Goal: Contribute content: Add original content to the website for others to see

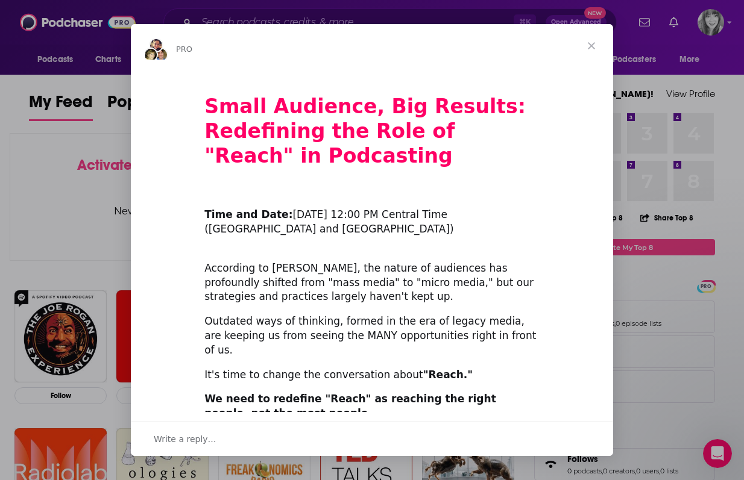
click at [595, 43] on span "Close" at bounding box center [590, 45] width 43 height 43
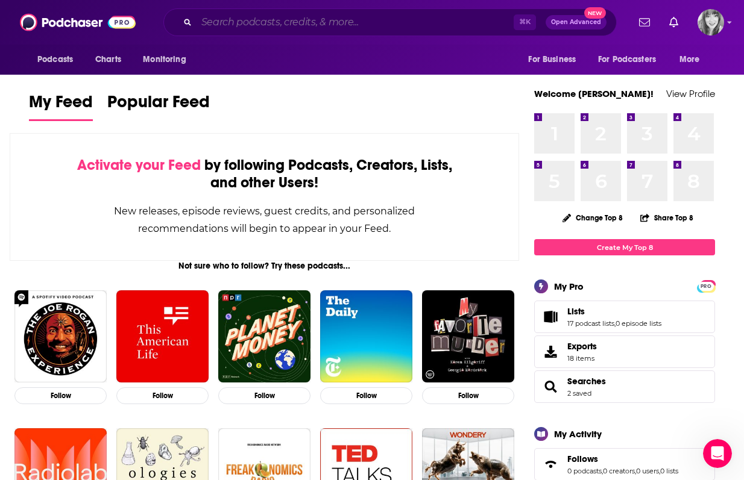
click at [371, 26] on input "Search podcasts, credits, & more..." at bounding box center [354, 22] width 317 height 19
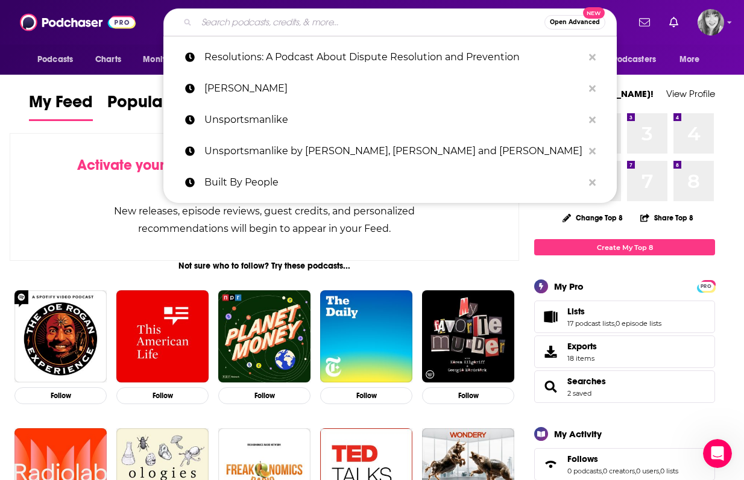
paste input "CMS Critic"
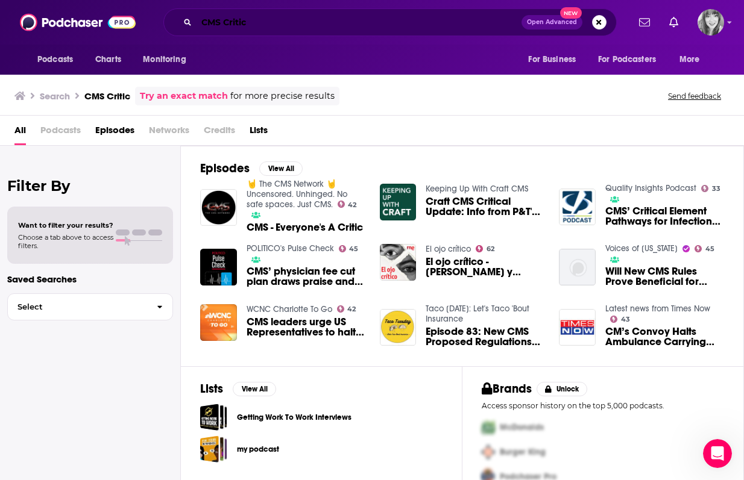
click at [364, 30] on input "CMS Critic" at bounding box center [358, 22] width 325 height 19
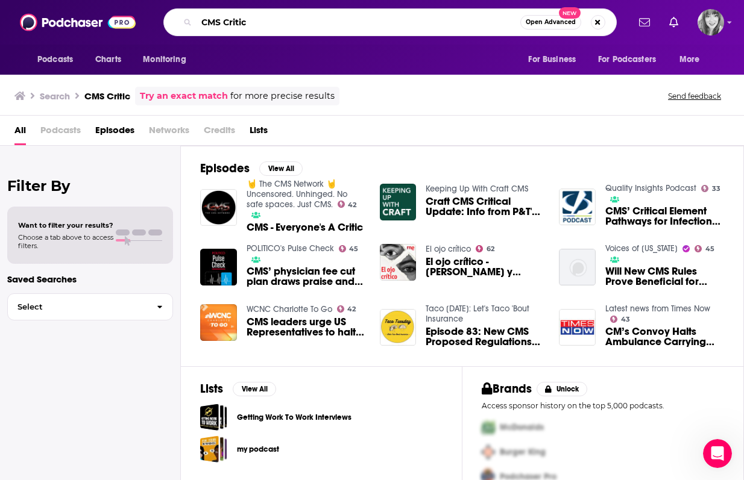
paste input "Matt Garrepy"
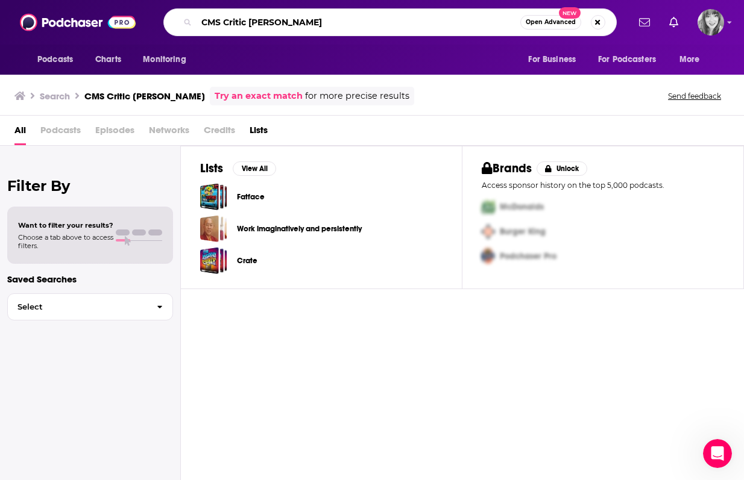
drag, startPoint x: 251, startPoint y: 24, endPoint x: 183, endPoint y: 24, distance: 68.7
click at [183, 24] on div "CMS Critic Matt Garrepy Open Advanced New" at bounding box center [389, 22] width 453 height 28
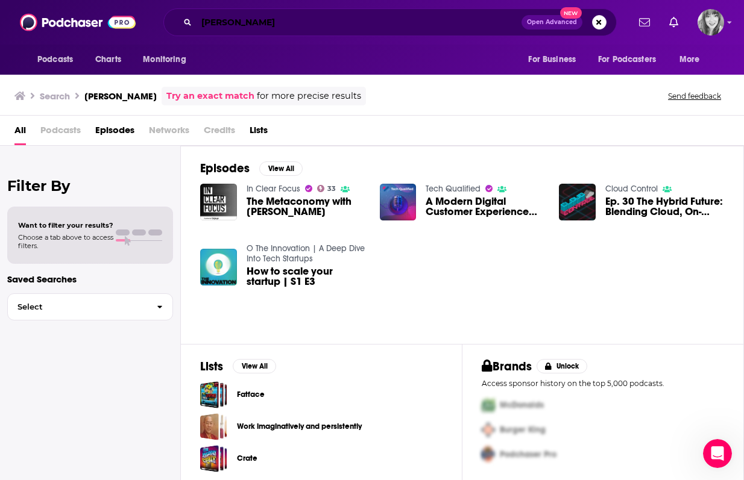
click at [260, 17] on input "Matt Garrepy" at bounding box center [358, 22] width 325 height 19
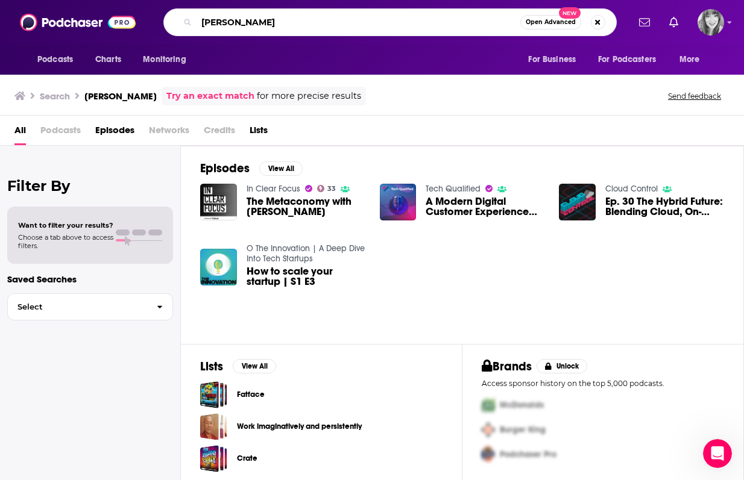
click at [260, 17] on input "Matt Garrepy" at bounding box center [358, 22] width 324 height 19
type input "critics corner"
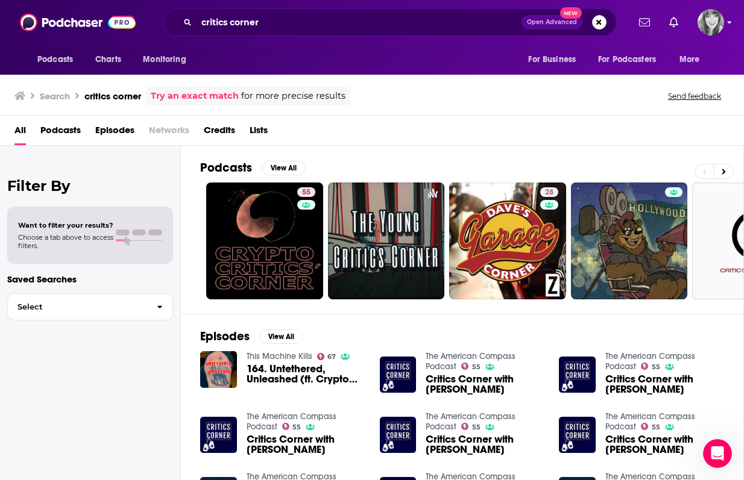
click at [730, 24] on icon "Show profile menu" at bounding box center [729, 23] width 4 height 2
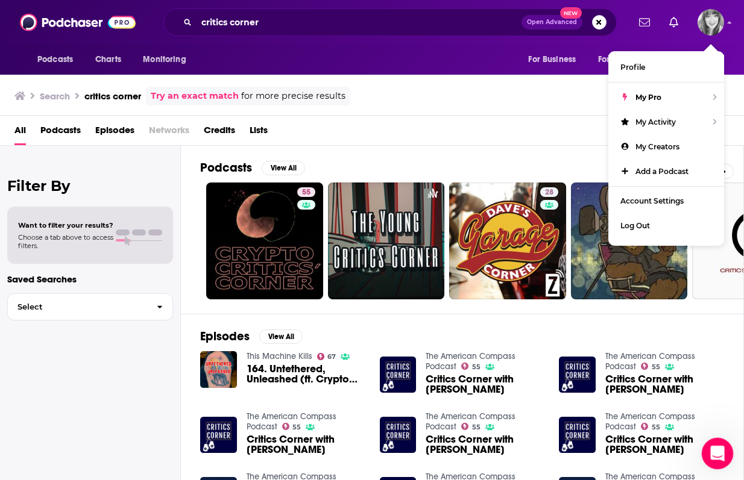
click at [715, 454] on icon "Open Intercom Messenger" at bounding box center [715, 452] width 8 height 10
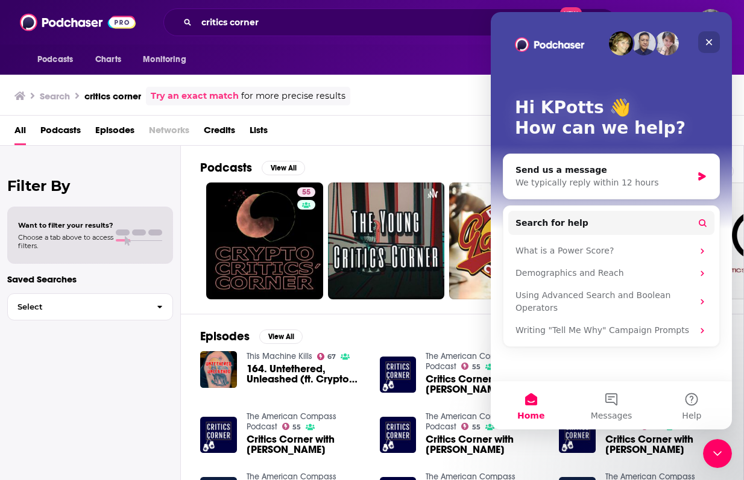
click at [712, 37] on div "Close" at bounding box center [709, 42] width 22 height 22
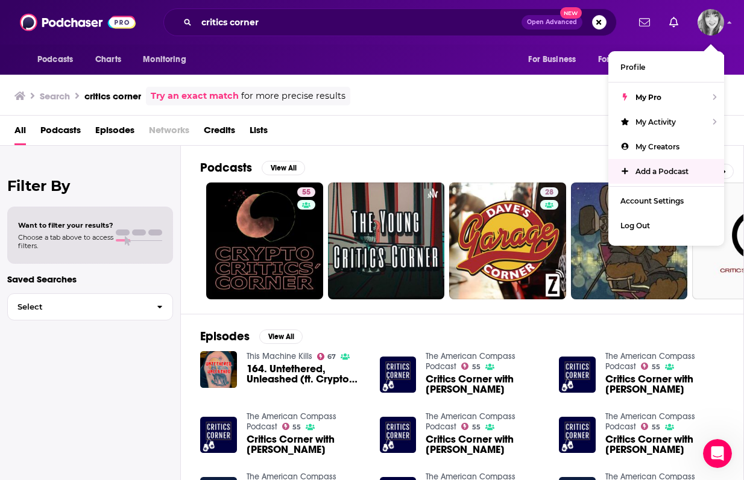
click at [657, 176] on link "Add a Podcast" at bounding box center [666, 171] width 116 height 25
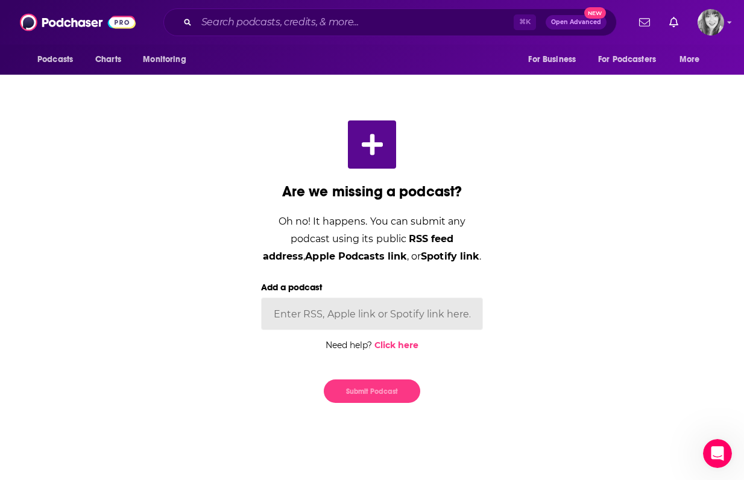
click at [410, 313] on input "Add a podcast" at bounding box center [372, 314] width 222 height 33
paste input "[URL][DOMAIN_NAME]"
type input "[URL][DOMAIN_NAME]"
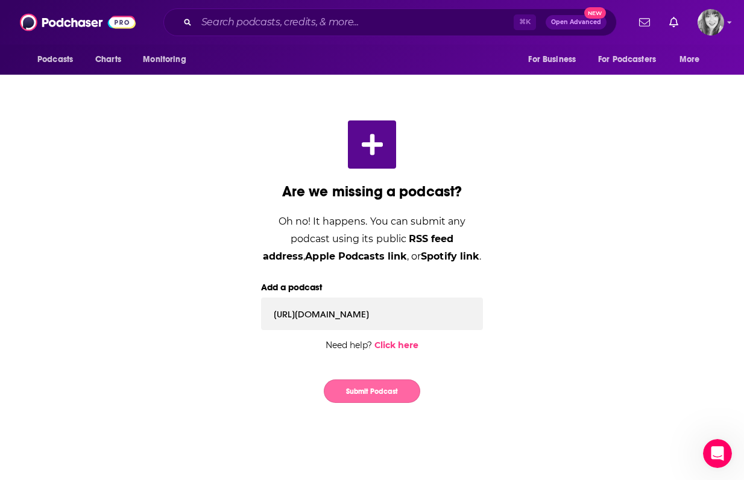
click at [384, 395] on button "Submit Podcast" at bounding box center [372, 392] width 96 height 24
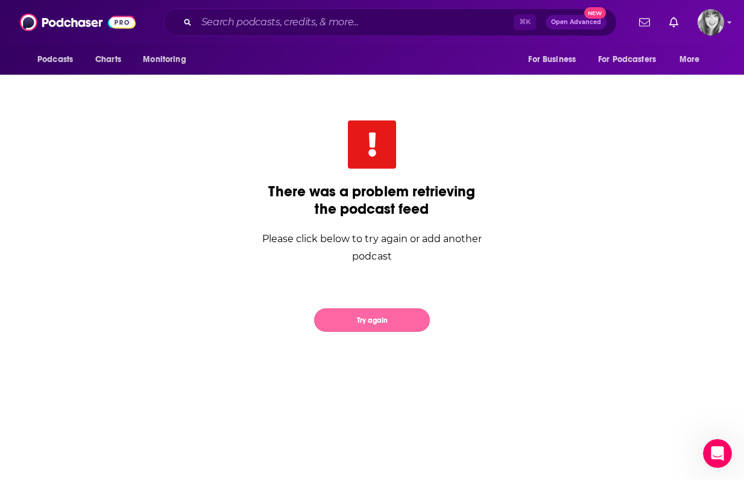
click at [398, 325] on button "Try again" at bounding box center [372, 321] width 116 height 24
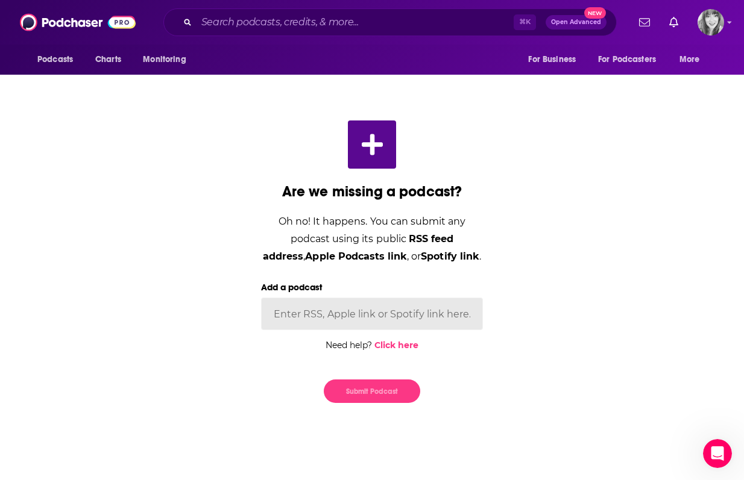
click at [433, 304] on input "Add a podcast" at bounding box center [372, 314] width 222 height 33
paste input "[URL][DOMAIN_NAME]"
type input "[URL][DOMAIN_NAME]"
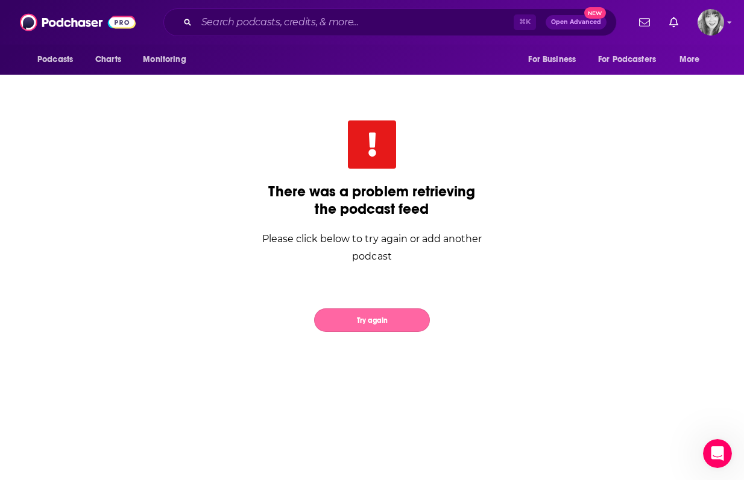
click at [379, 318] on button "Try again" at bounding box center [372, 321] width 116 height 24
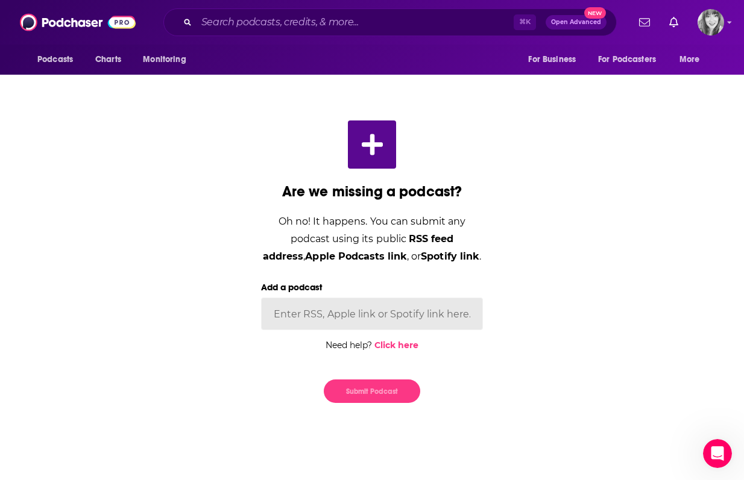
click at [354, 316] on input "Add a podcast" at bounding box center [372, 314] width 222 height 33
paste input "[URL][DOMAIN_NAME]"
click at [354, 309] on input "[URL][DOMAIN_NAME]" at bounding box center [372, 314] width 222 height 33
type input "[URL][DOMAIN_NAME]"
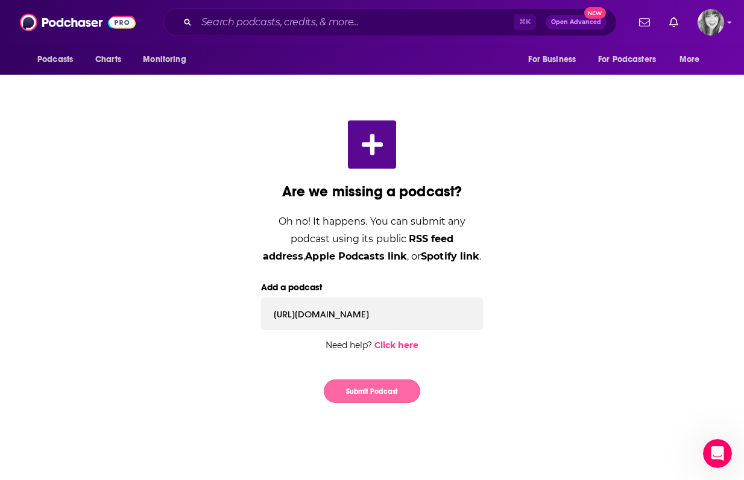
click at [359, 388] on button "Submit Podcast" at bounding box center [372, 392] width 96 height 24
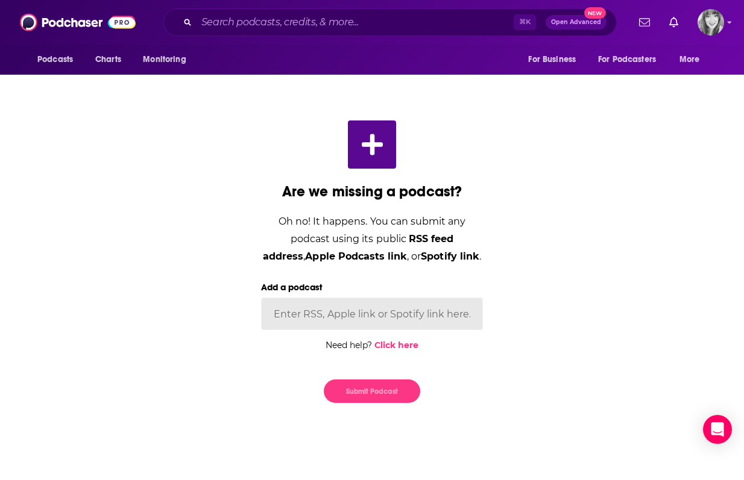
click at [393, 326] on input "Add a podcast" at bounding box center [372, 314] width 222 height 33
paste input "[URL][DOMAIN_NAME]"
type input "[URL][DOMAIN_NAME]"
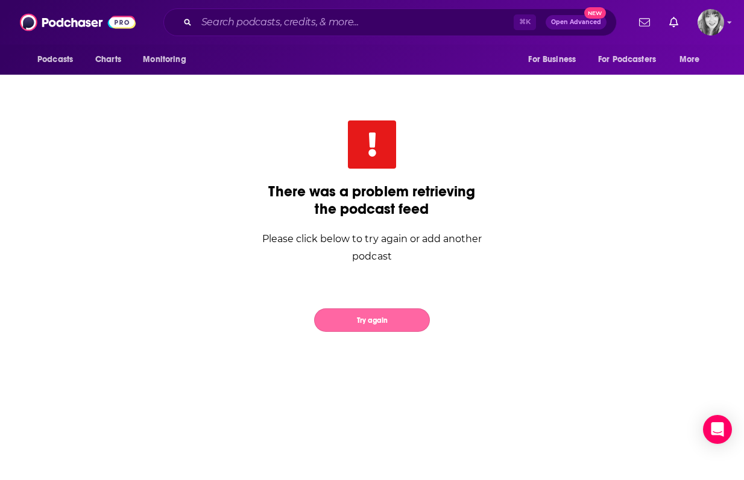
click at [360, 318] on button "Try again" at bounding box center [372, 321] width 116 height 24
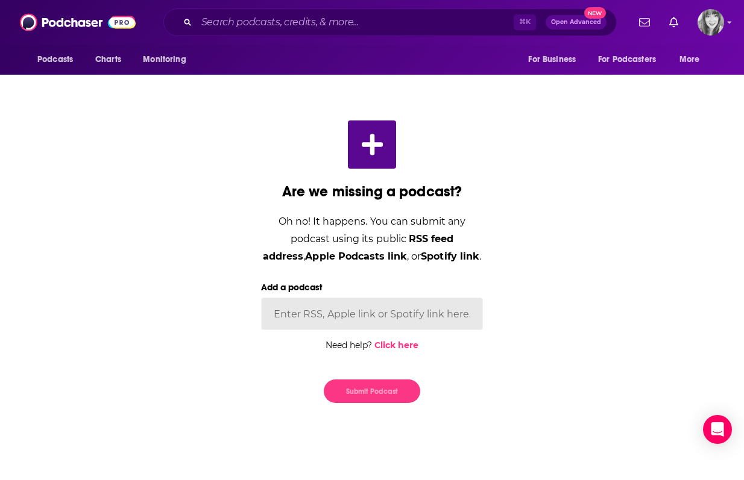
click at [362, 305] on input "Add a podcast" at bounding box center [372, 314] width 222 height 33
paste input "[URL][DOMAIN_NAME]"
type input "[URL][DOMAIN_NAME]"
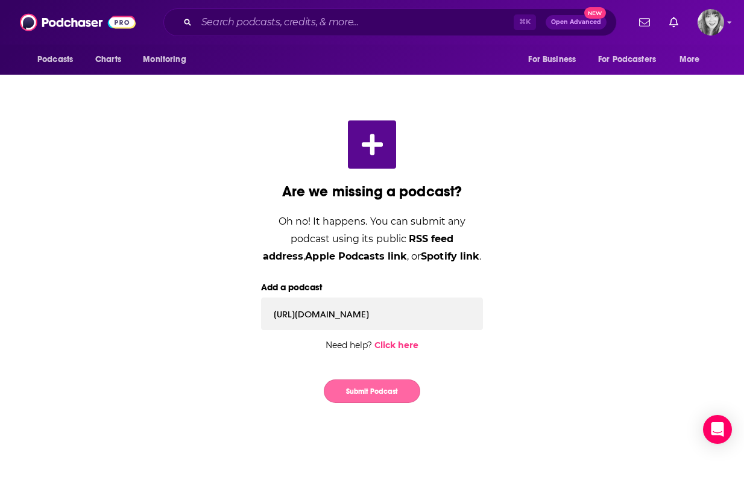
click at [351, 392] on button "Submit Podcast" at bounding box center [372, 392] width 96 height 24
